Goal: Find specific page/section: Find specific page/section

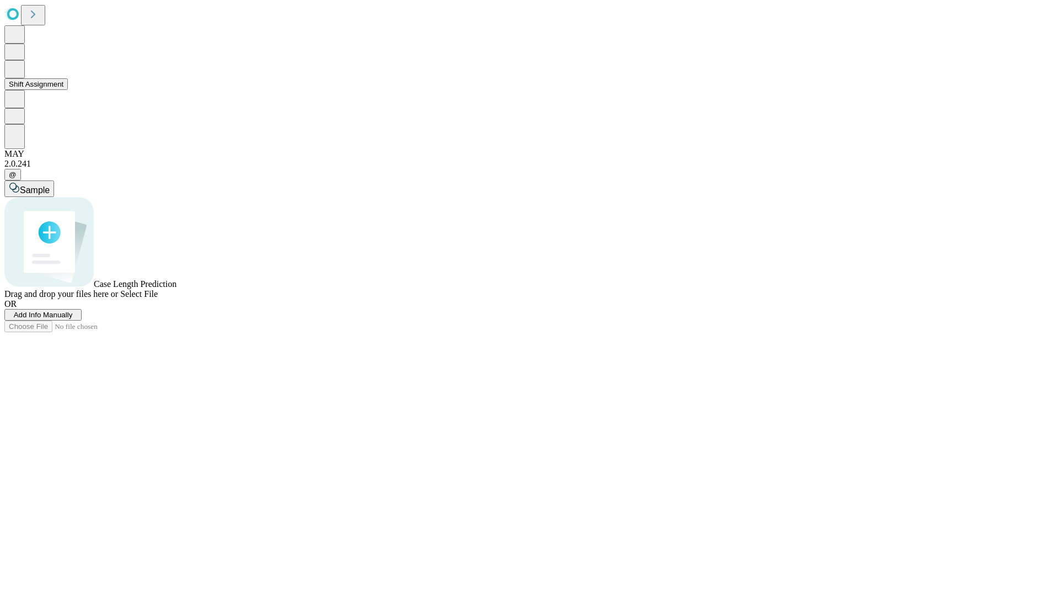
click at [68, 90] on button "Shift Assignment" at bounding box center [35, 84] width 63 height 12
